Goal: Check status: Check status

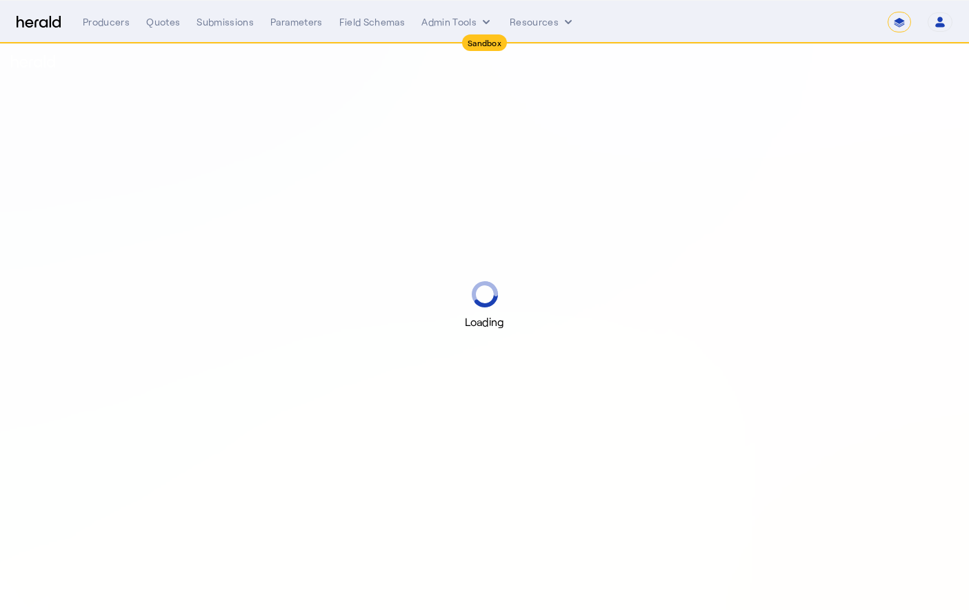
select select "*******"
select select "pfm_2v8p_herald_api"
click at [907, 24] on select "**********" at bounding box center [899, 22] width 23 height 21
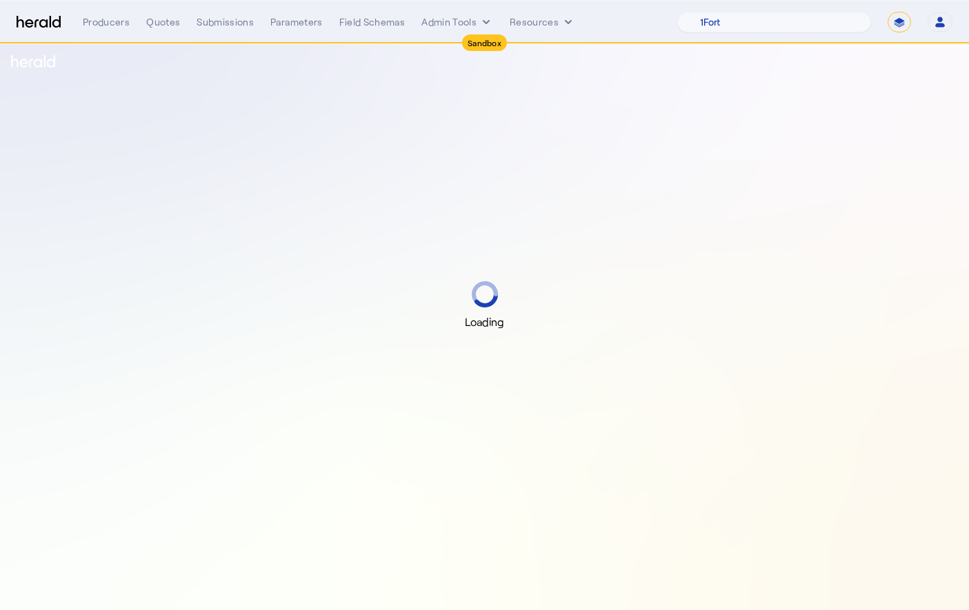
select select "**********"
click at [888, 12] on select "**********" at bounding box center [899, 22] width 23 height 21
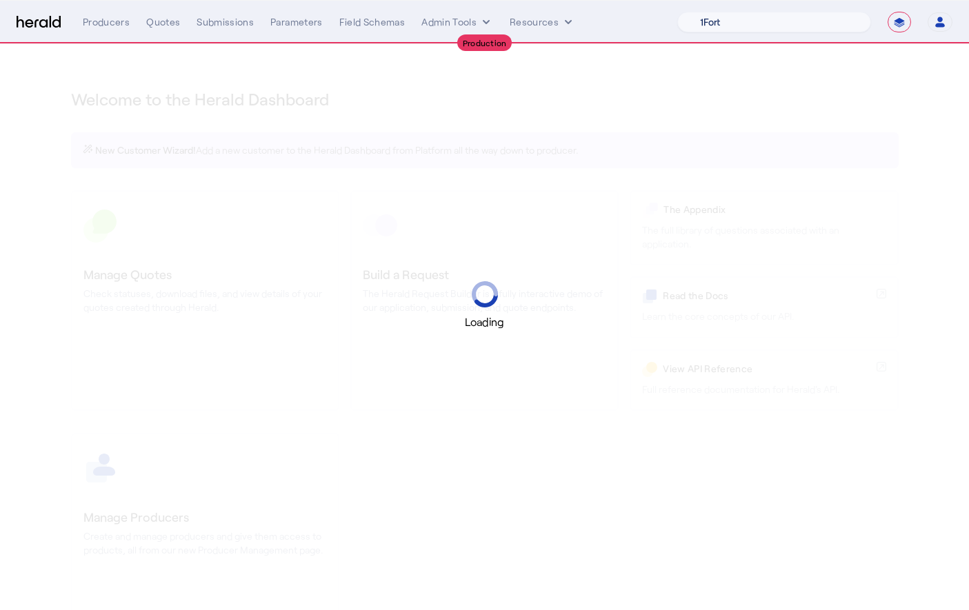
click at [790, 20] on select "1Fort Acrisure Acturis Affinity Advisors Affinity Risk Agentero AmWins Anzen Ao…" at bounding box center [774, 22] width 194 height 21
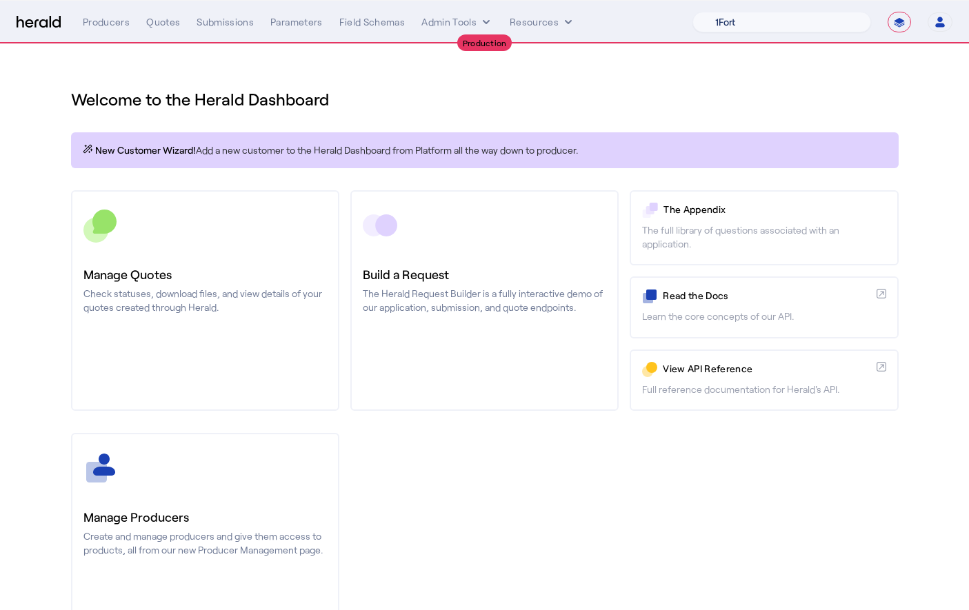
select select "pfm_v94t_fifthwall"
click at [692, 12] on select "1Fort Affinity Risk Arlington [PERSON_NAME] BindHQ Bunker CRC Campus Coverage C…" at bounding box center [781, 22] width 179 height 21
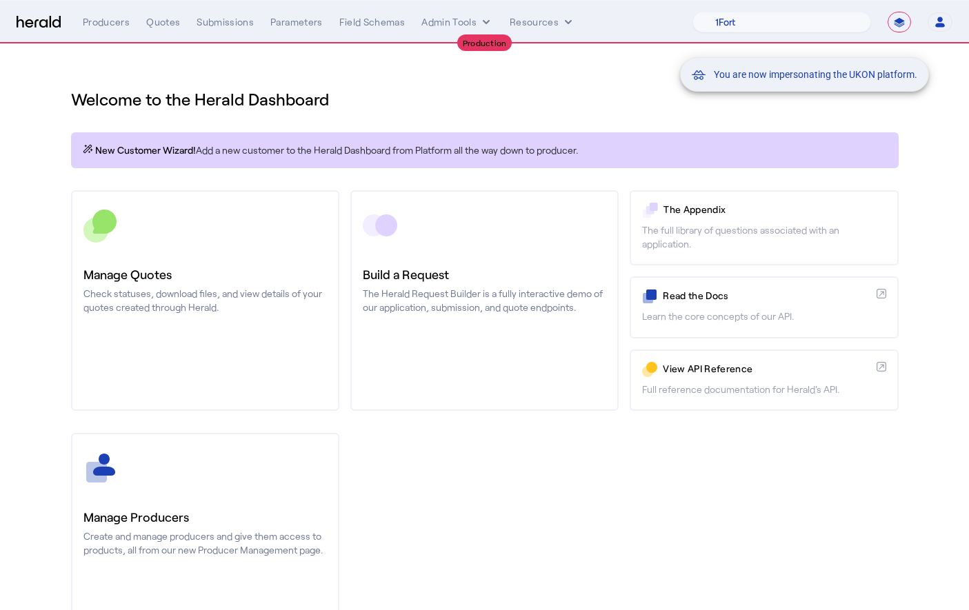
click at [233, 26] on div "You are now impersonating the UKON platform." at bounding box center [484, 305] width 969 height 610
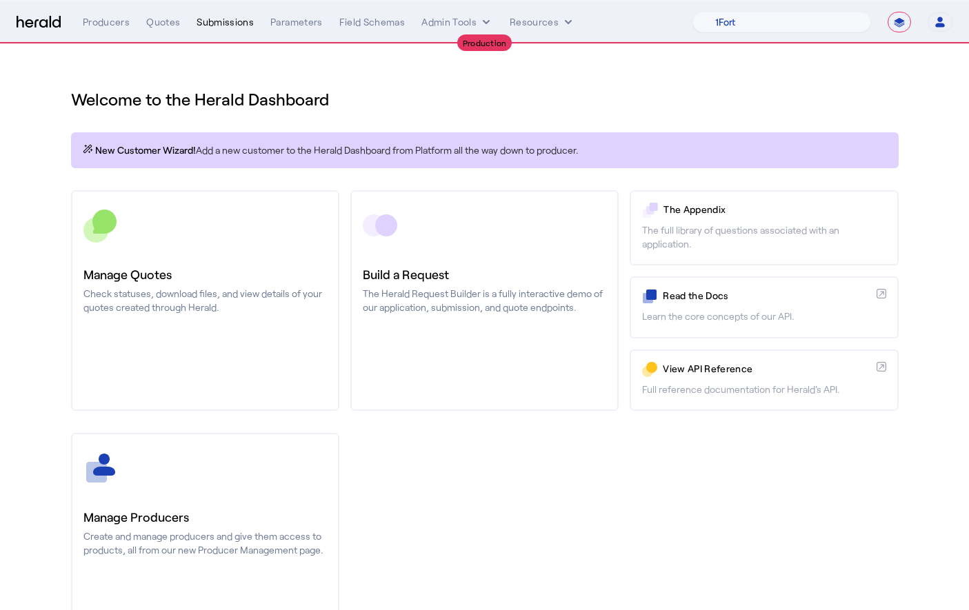
click at [228, 25] on div "Submissions" at bounding box center [225, 22] width 57 height 14
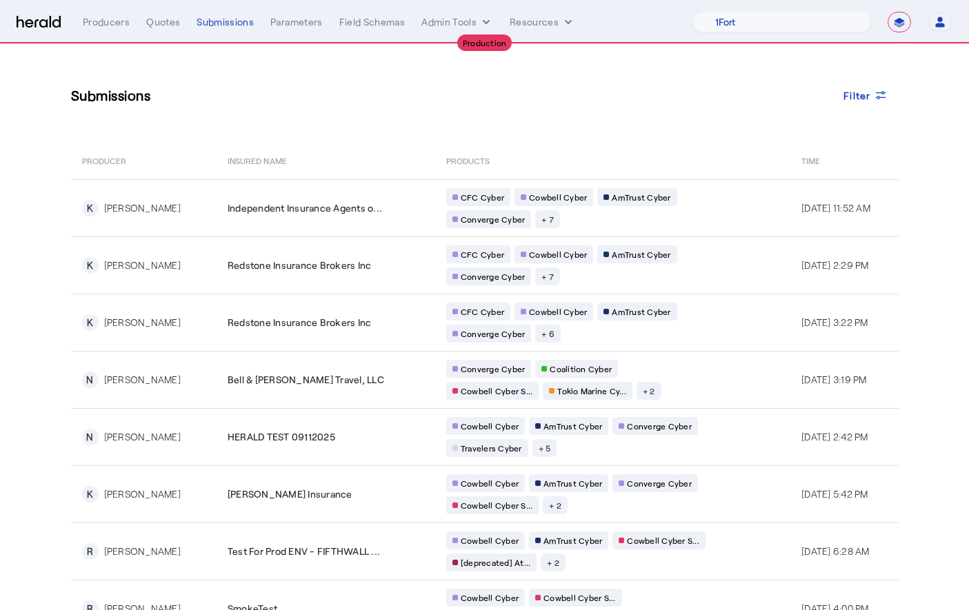
click at [263, 167] on th "Insured Name" at bounding box center [326, 160] width 219 height 39
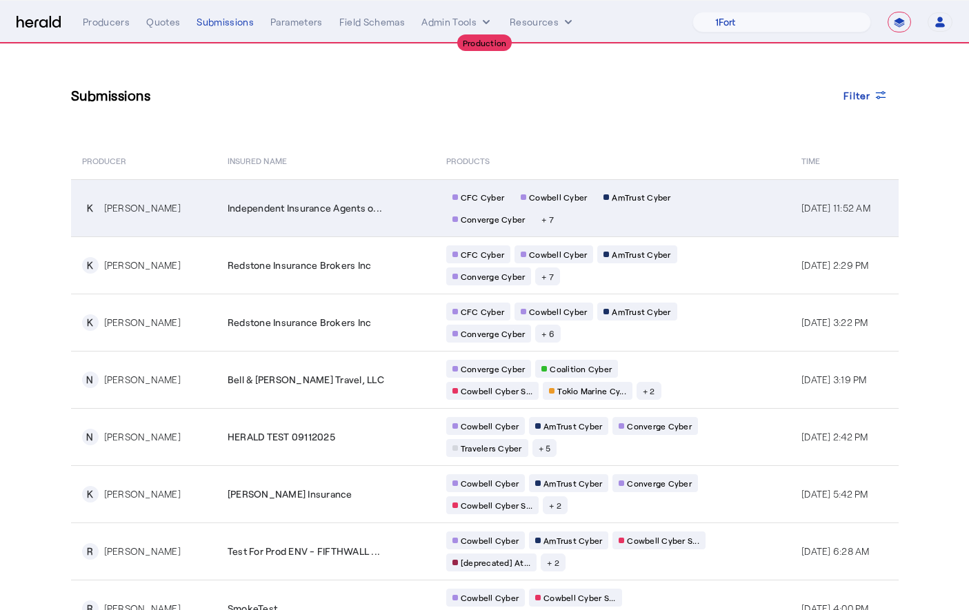
click at [264, 196] on td "Independent Insurance Agents o..." at bounding box center [326, 207] width 219 height 57
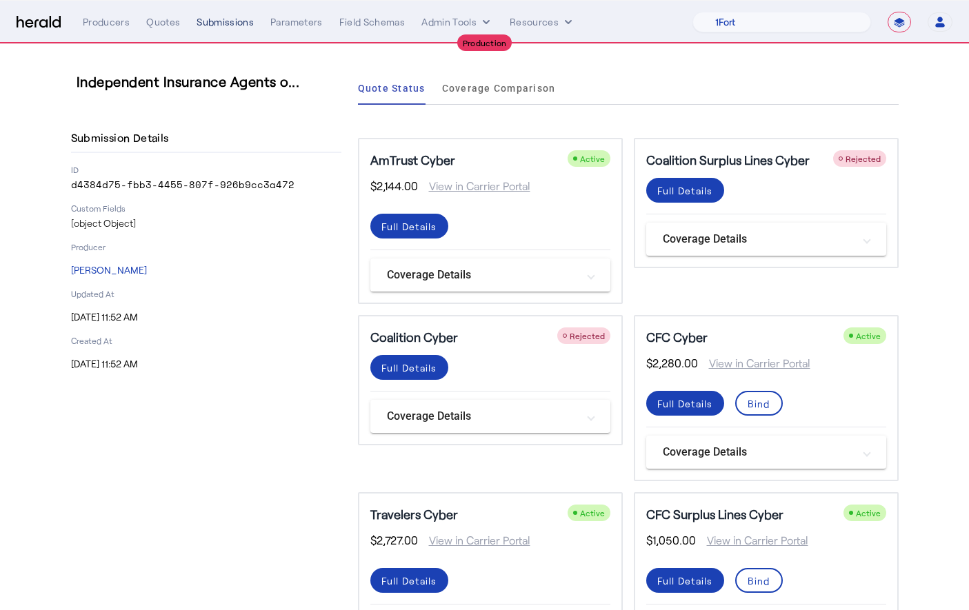
click at [213, 23] on div "Submissions" at bounding box center [225, 22] width 57 height 14
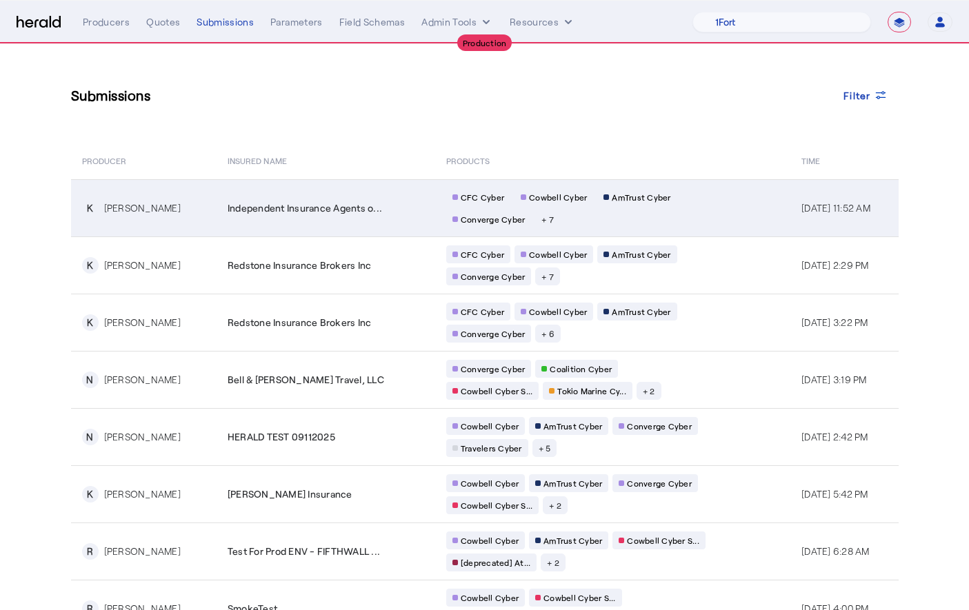
click at [230, 234] on td "Independent Insurance Agents o..." at bounding box center [326, 207] width 219 height 57
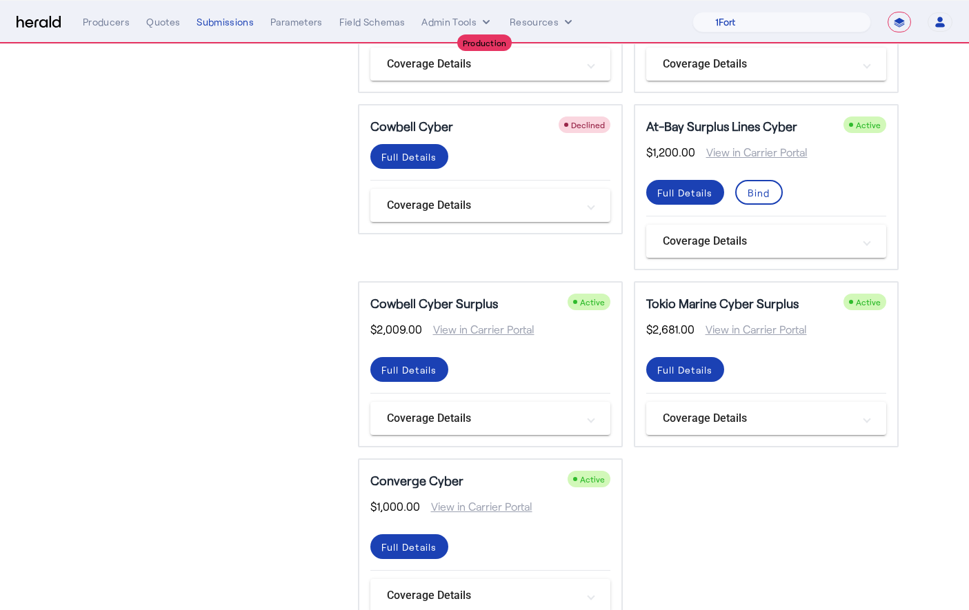
scroll to position [585, 0]
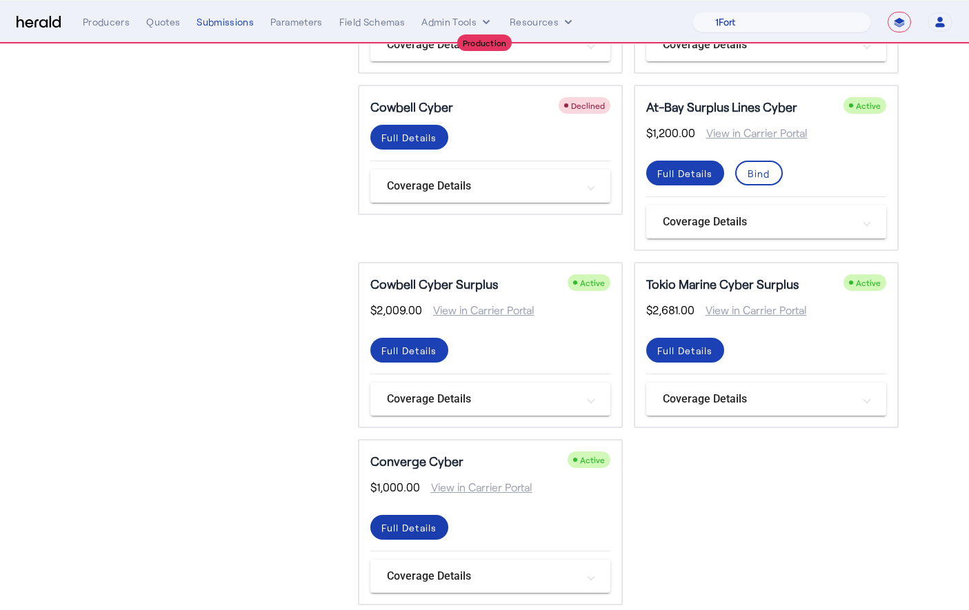
click at [397, 526] on div "Full Details" at bounding box center [409, 528] width 56 height 14
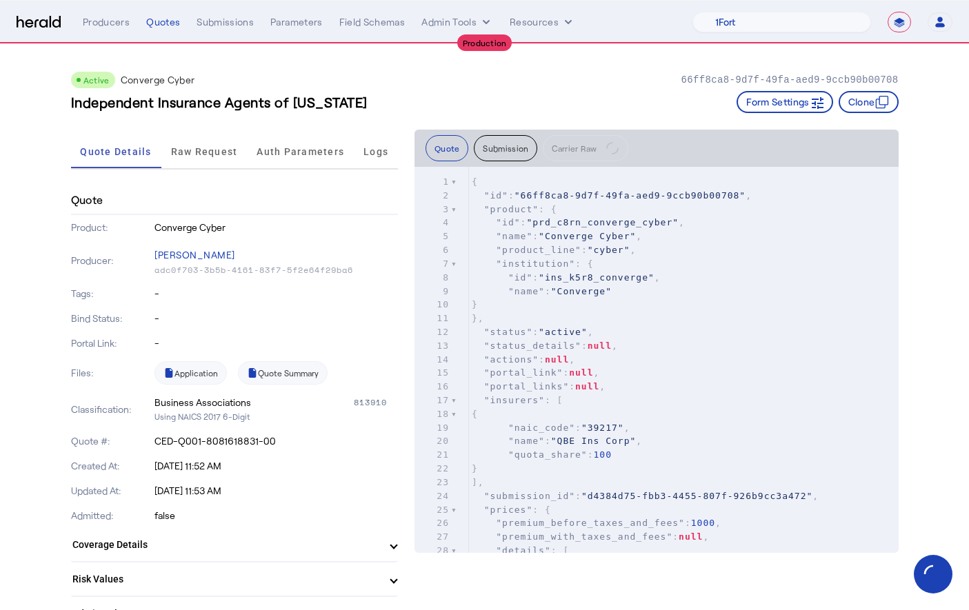
scroll to position [308, 0]
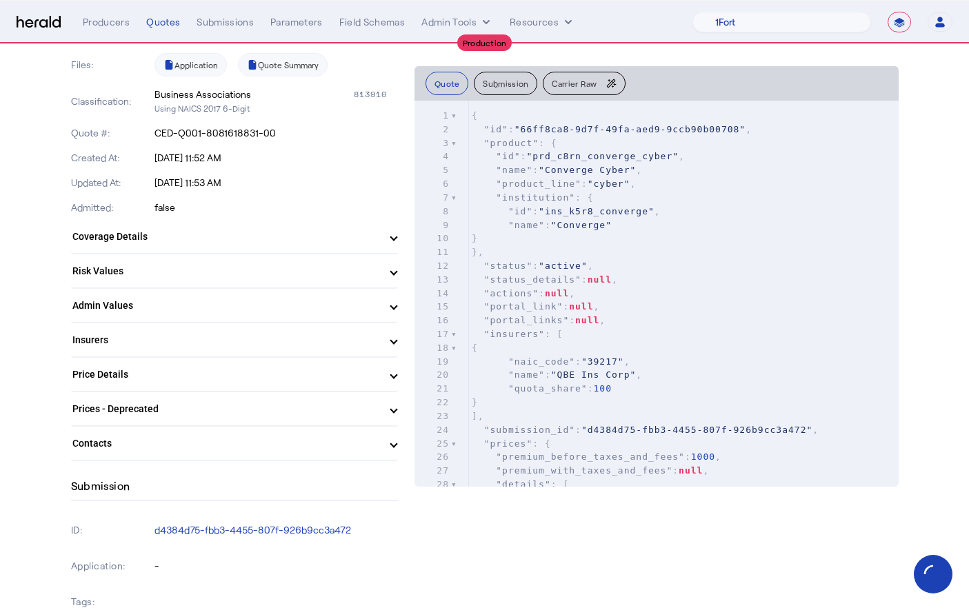
click at [380, 230] on mat-panel-title "Coverage Details" at bounding box center [226, 237] width 308 height 14
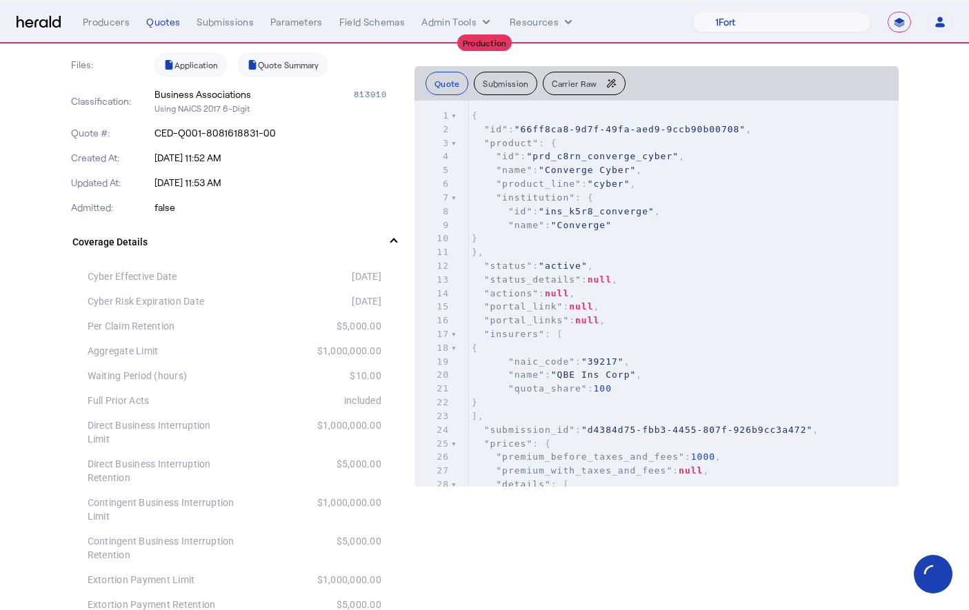
drag, startPoint x: 388, startPoint y: 354, endPoint x: 253, endPoint y: 353, distance: 134.5
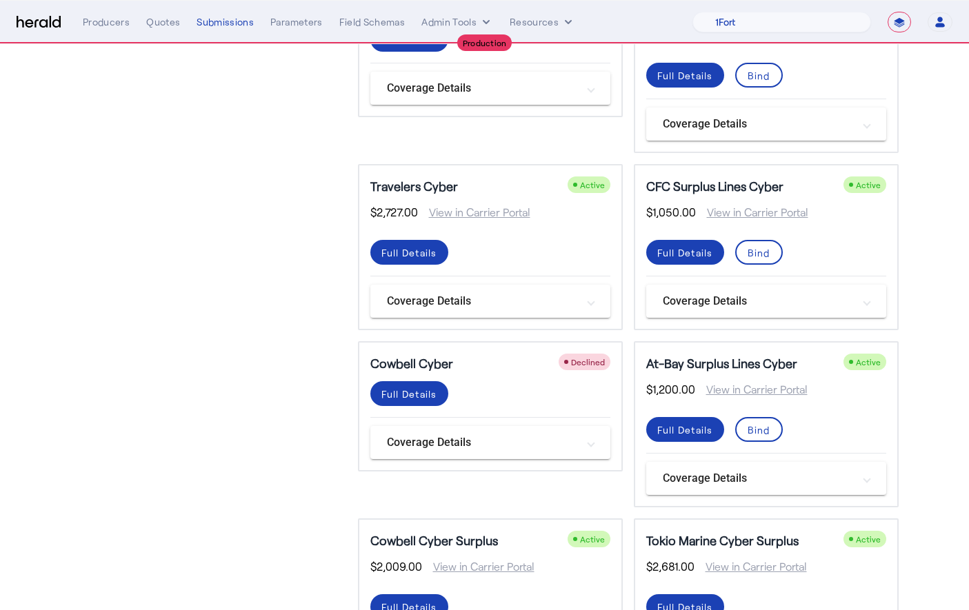
scroll to position [452, 0]
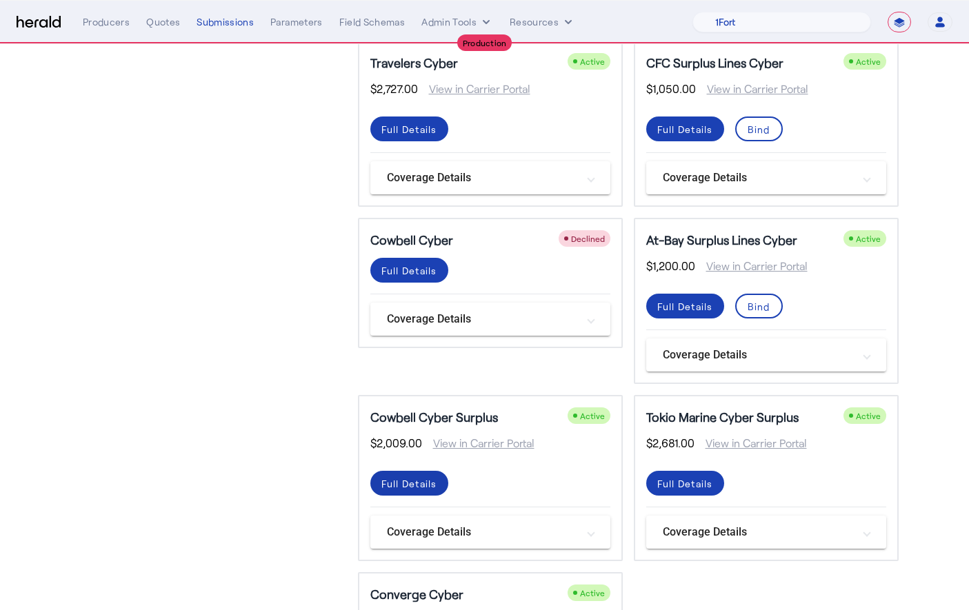
click at [402, 492] on span at bounding box center [409, 483] width 78 height 33
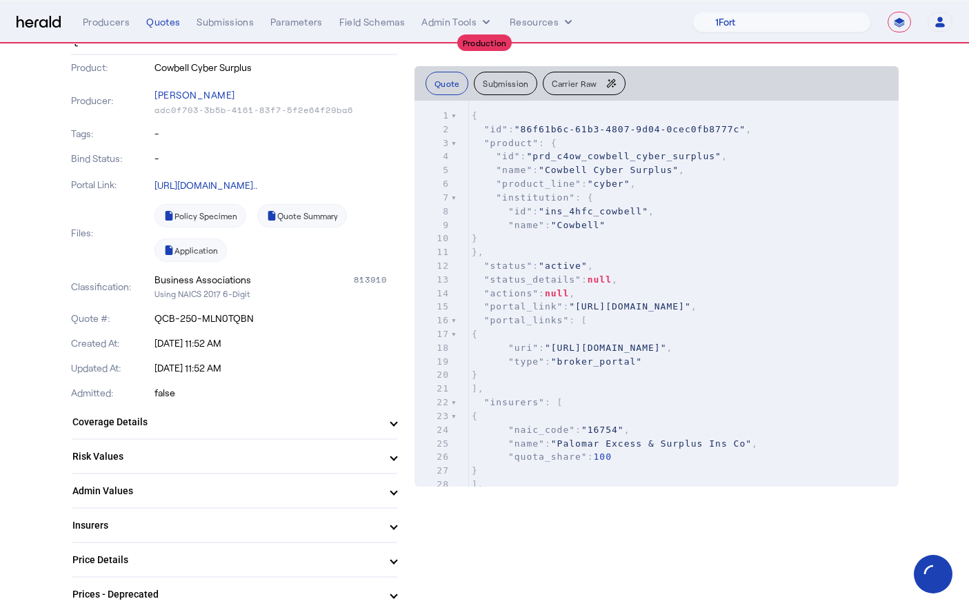
scroll to position [161, 0]
click at [243, 410] on mat-expansion-panel-header "Coverage Details" at bounding box center [234, 420] width 327 height 33
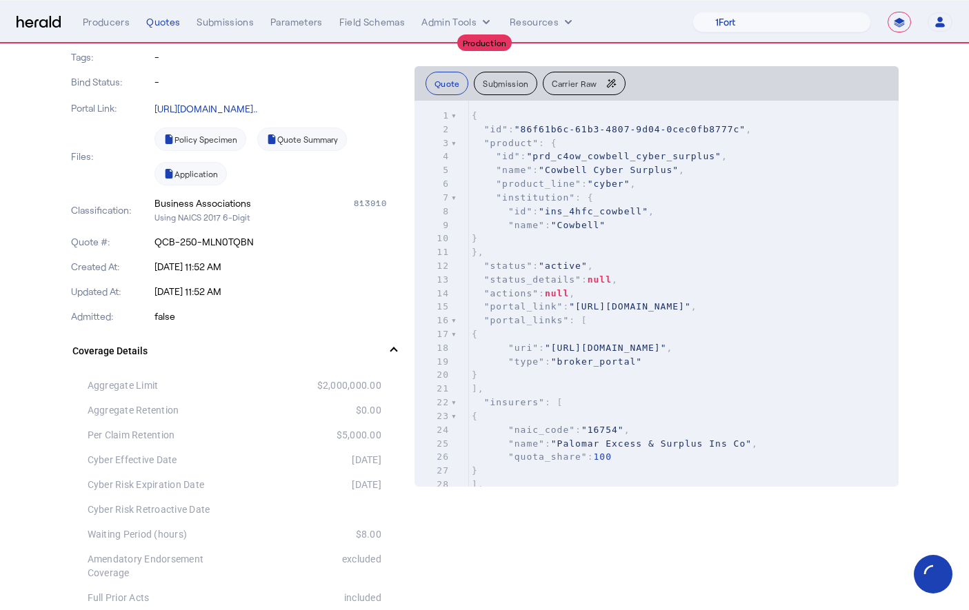
scroll to position [237, 0]
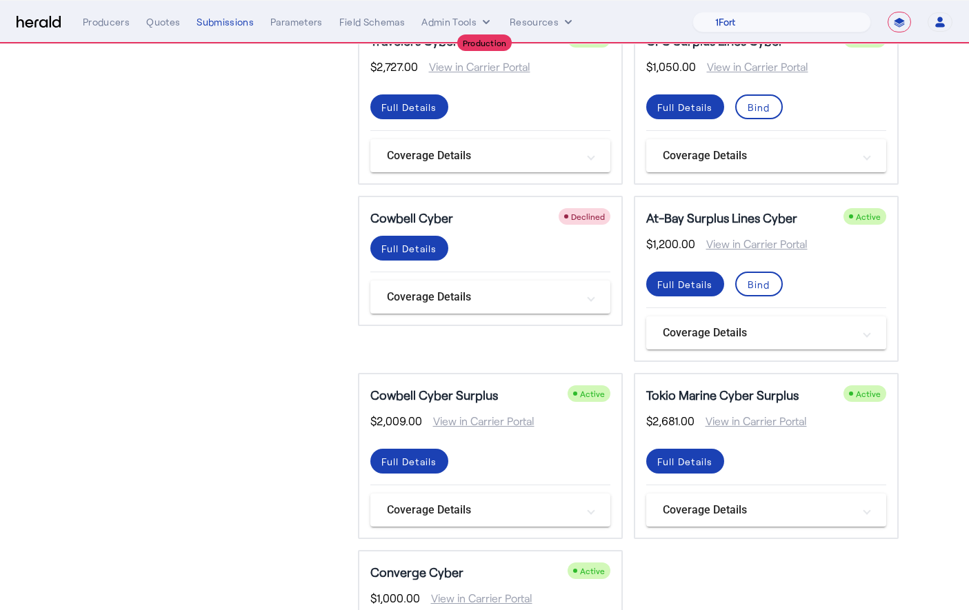
scroll to position [608, 0]
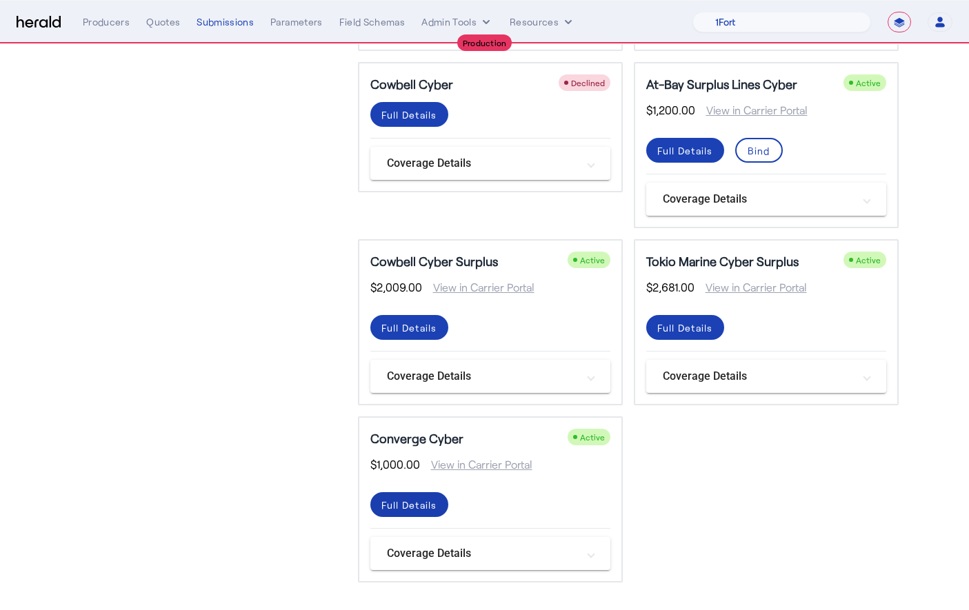
click at [430, 506] on div "Full Details" at bounding box center [409, 505] width 56 height 14
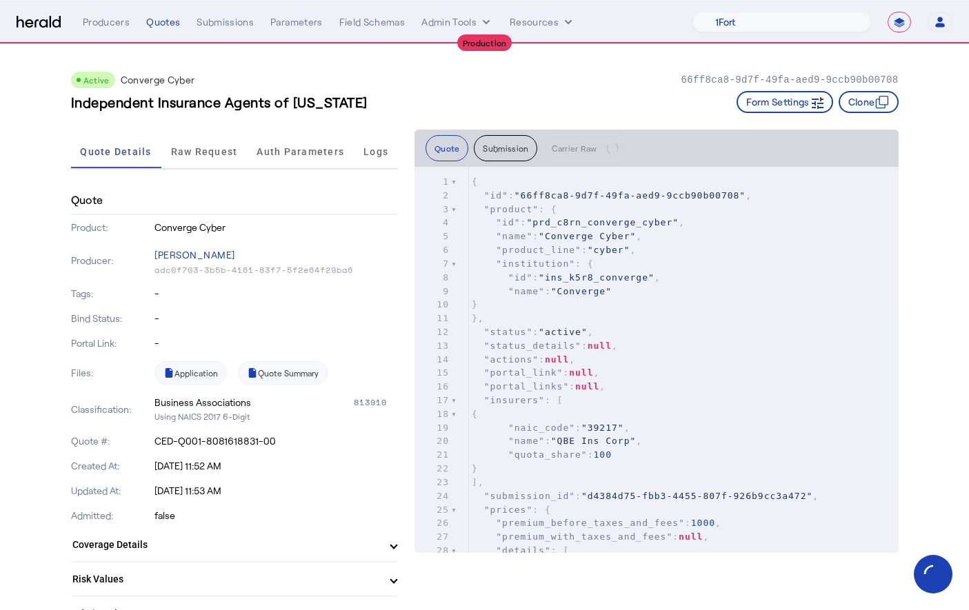
click at [501, 140] on button "Submission" at bounding box center [505, 148] width 63 height 26
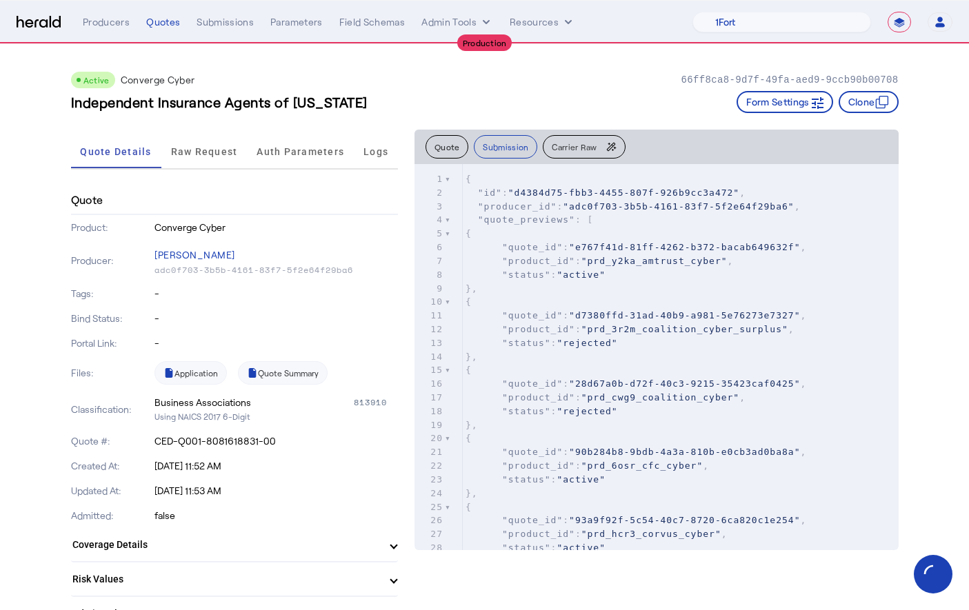
click at [537, 221] on span ""quote_previews"" at bounding box center [526, 219] width 97 height 10
type input "********"
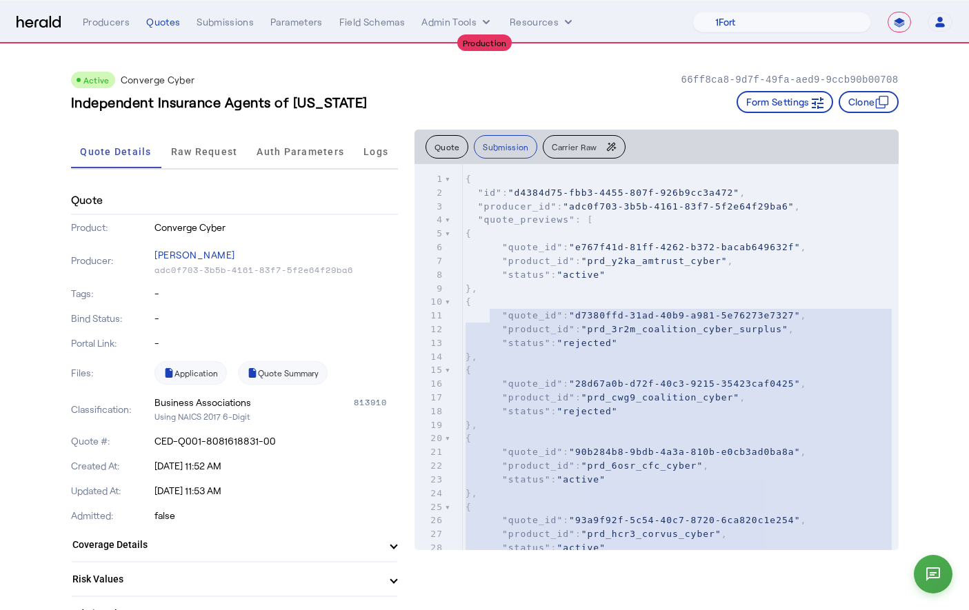
type textarea "**********"
drag, startPoint x: 583, startPoint y: 330, endPoint x: 503, endPoint y: 319, distance: 80.2
